Goal: Information Seeking & Learning: Find specific fact

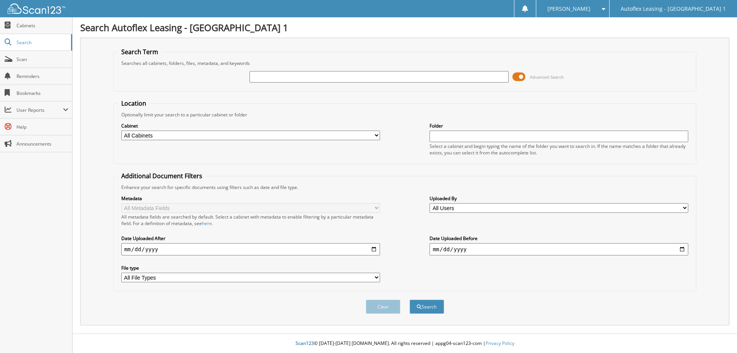
click at [305, 71] on div at bounding box center [379, 76] width 259 height 13
click at [305, 71] on input "text" at bounding box center [379, 77] width 259 height 12
type input "077530"
click at [431, 310] on button "Search" at bounding box center [427, 306] width 35 height 14
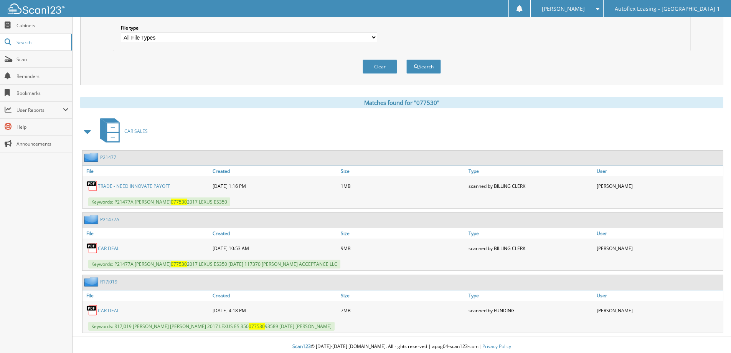
scroll to position [243, 0]
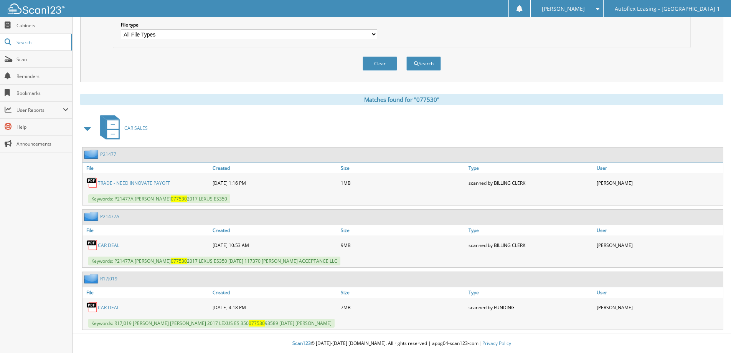
click at [104, 219] on link "P21477A" at bounding box center [109, 216] width 19 height 7
